Goal: Find specific page/section: Find specific page/section

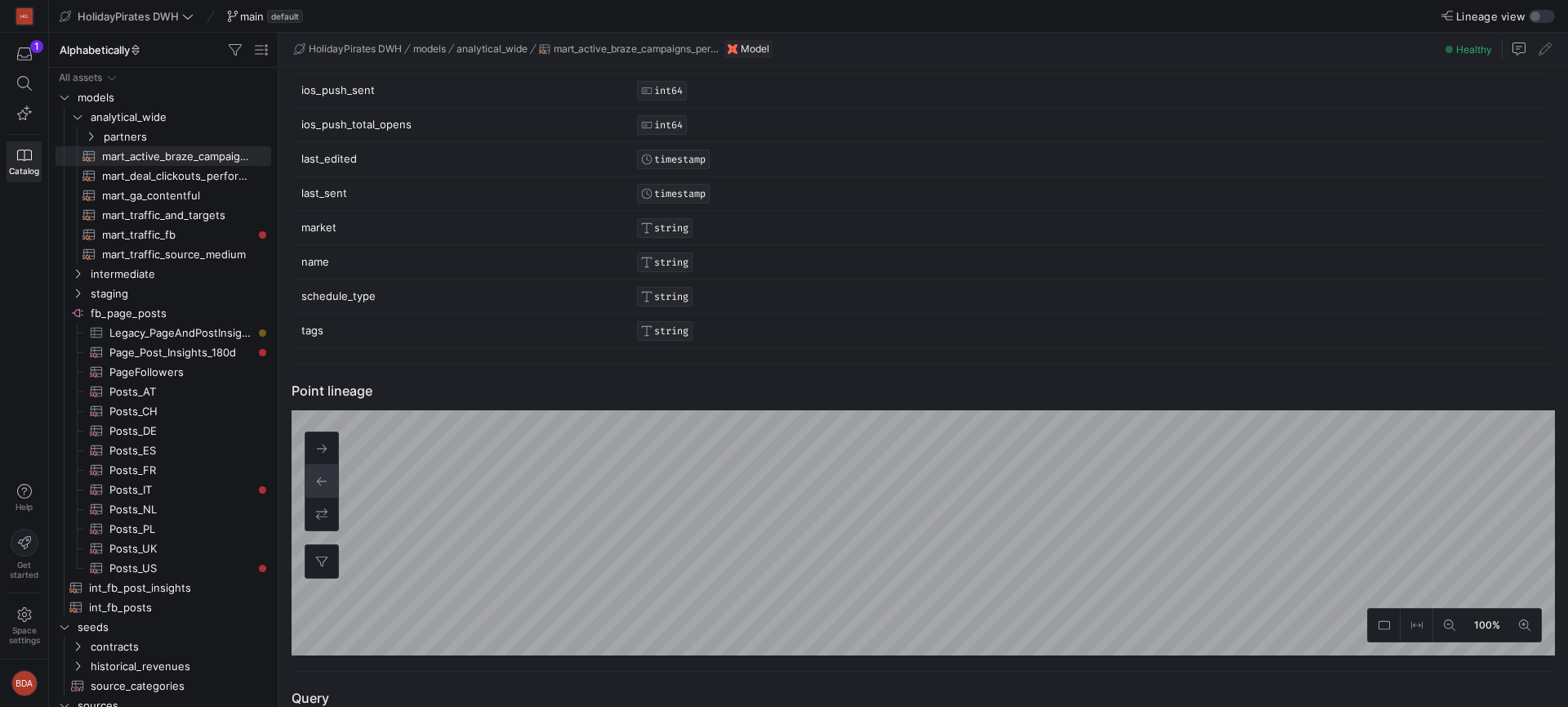
scroll to position [560, 0]
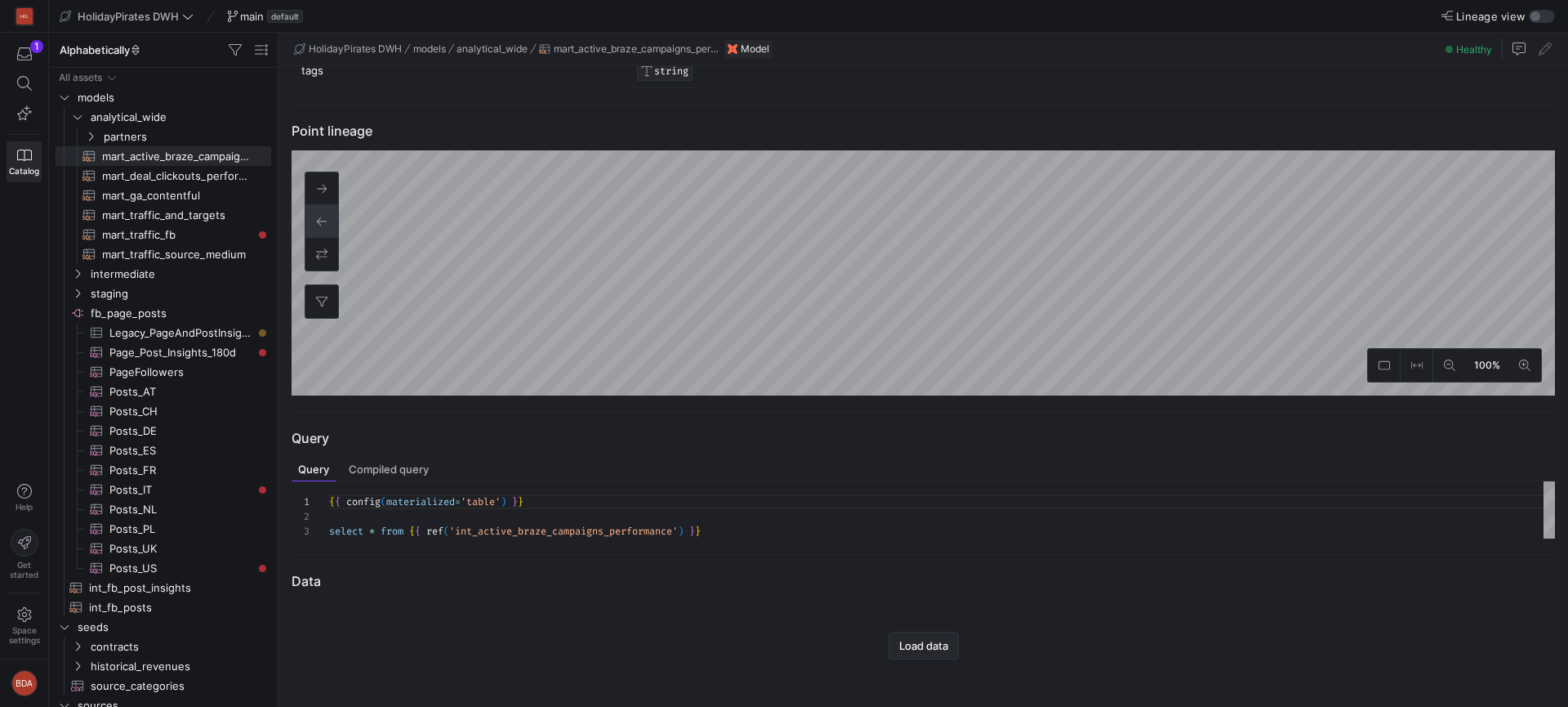
click at [935, 643] on span "Load data" at bounding box center [923, 645] width 49 height 13
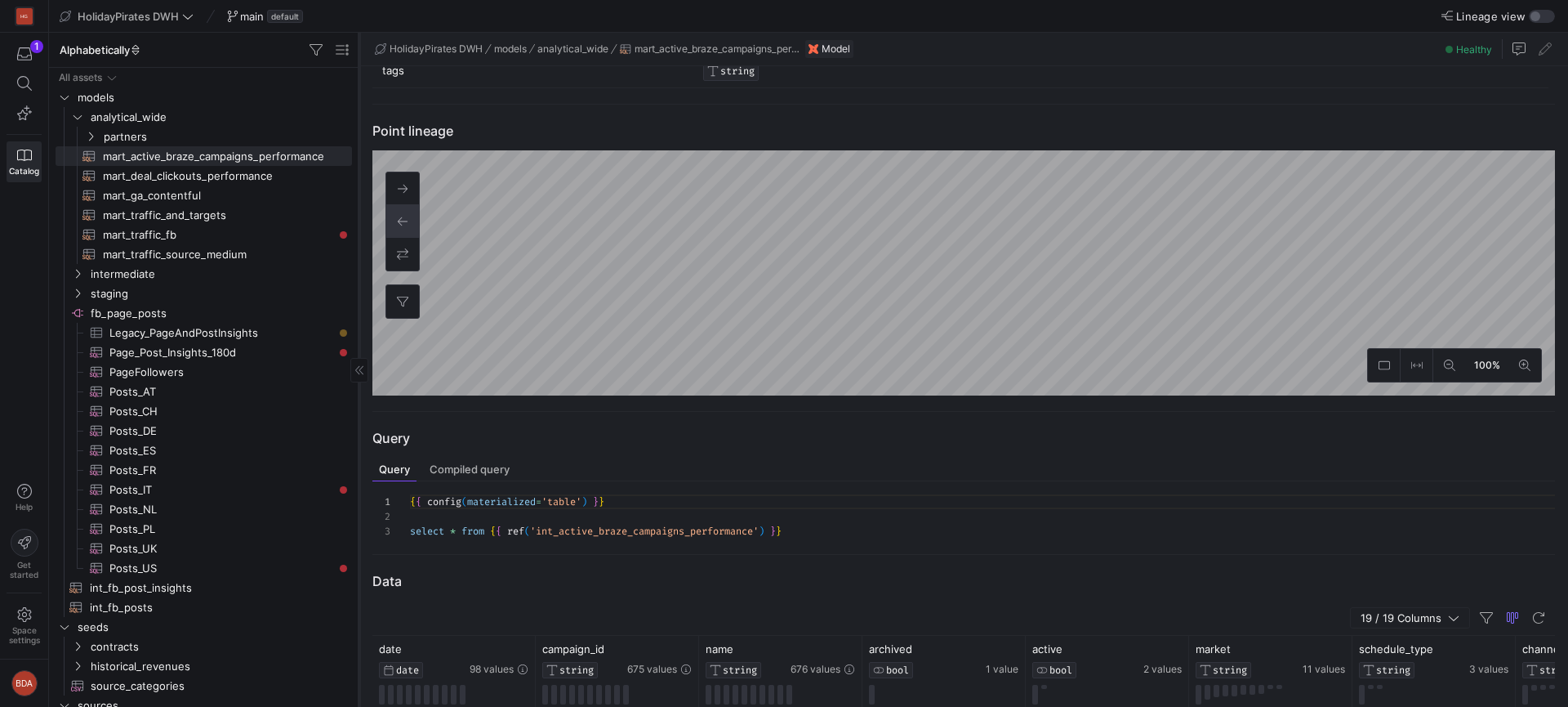
drag, startPoint x: 277, startPoint y: 186, endPoint x: 423, endPoint y: 204, distance: 147.1
click at [359, 204] on div at bounding box center [358, 369] width 1 height 674
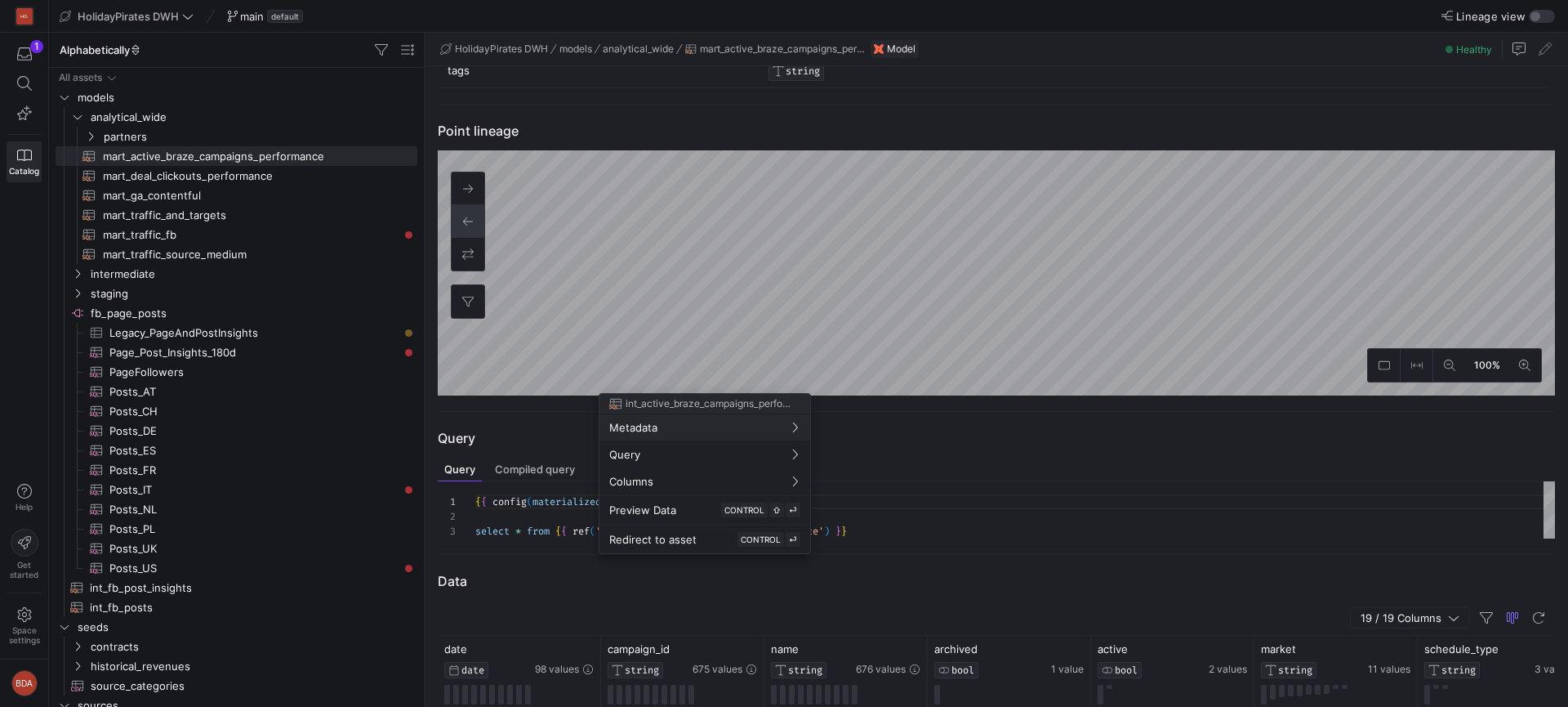
scroll to position [770, 0]
